Goal: Task Accomplishment & Management: Manage account settings

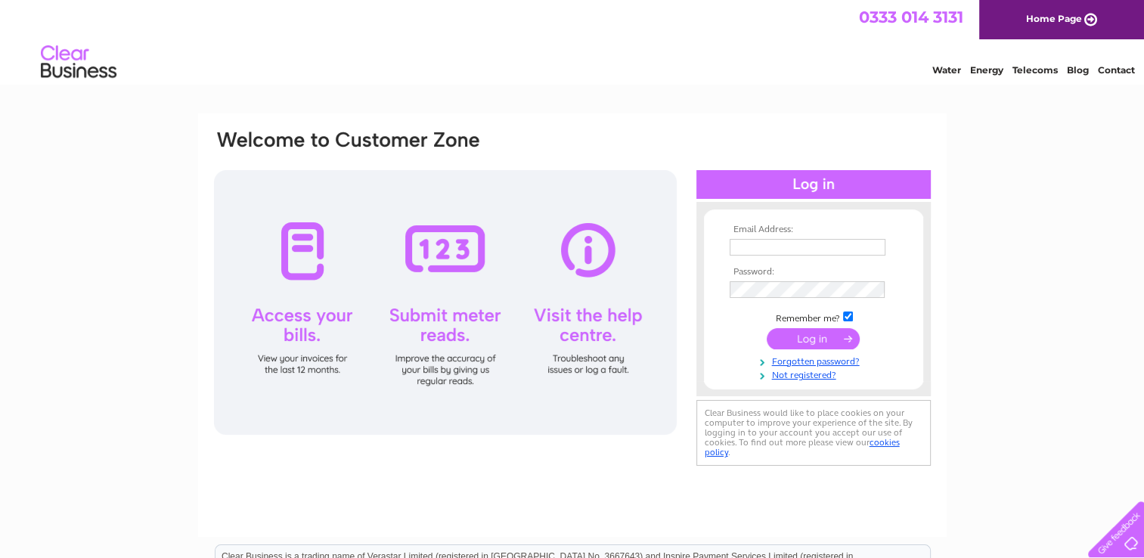
type input "[EMAIL_ADDRESS][DOMAIN_NAME]"
click at [824, 337] on input "submit" at bounding box center [813, 338] width 93 height 21
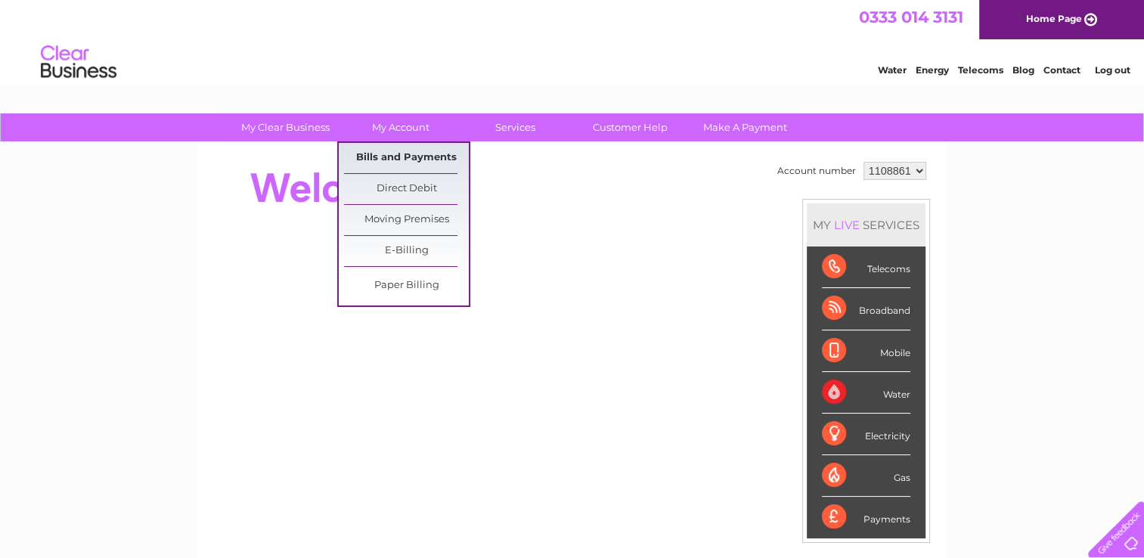
click at [405, 156] on link "Bills and Payments" at bounding box center [406, 158] width 125 height 30
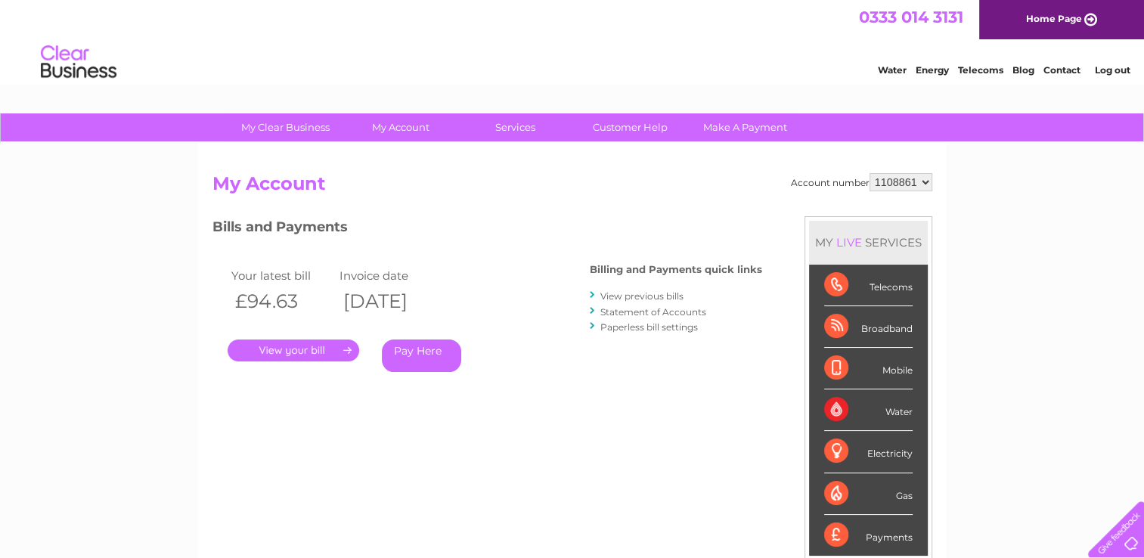
click at [300, 344] on link "." at bounding box center [294, 350] width 132 height 22
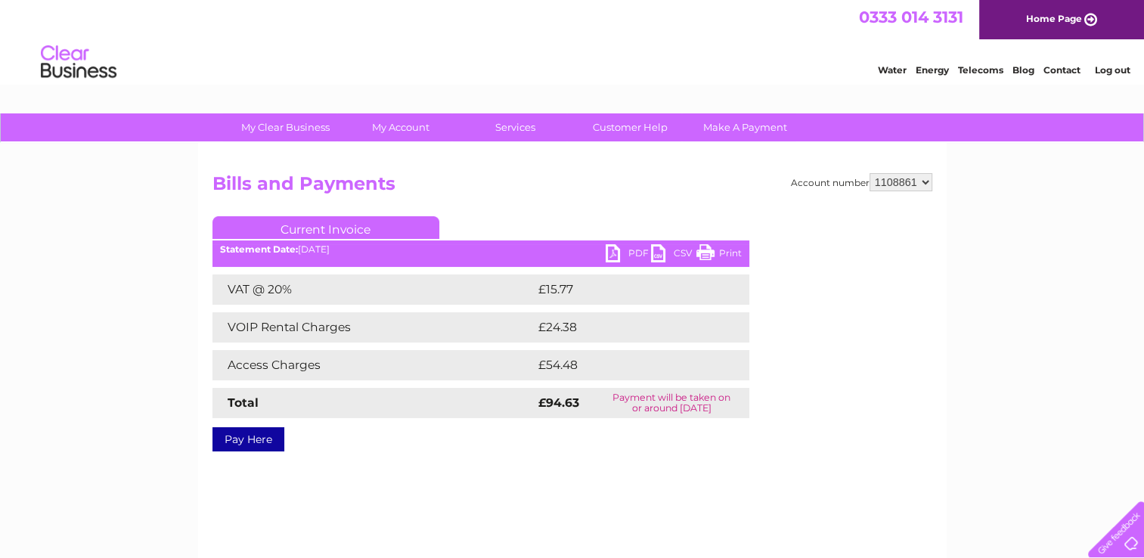
click at [630, 259] on link "PDF" at bounding box center [627, 255] width 45 height 22
